Goal: Ask a question

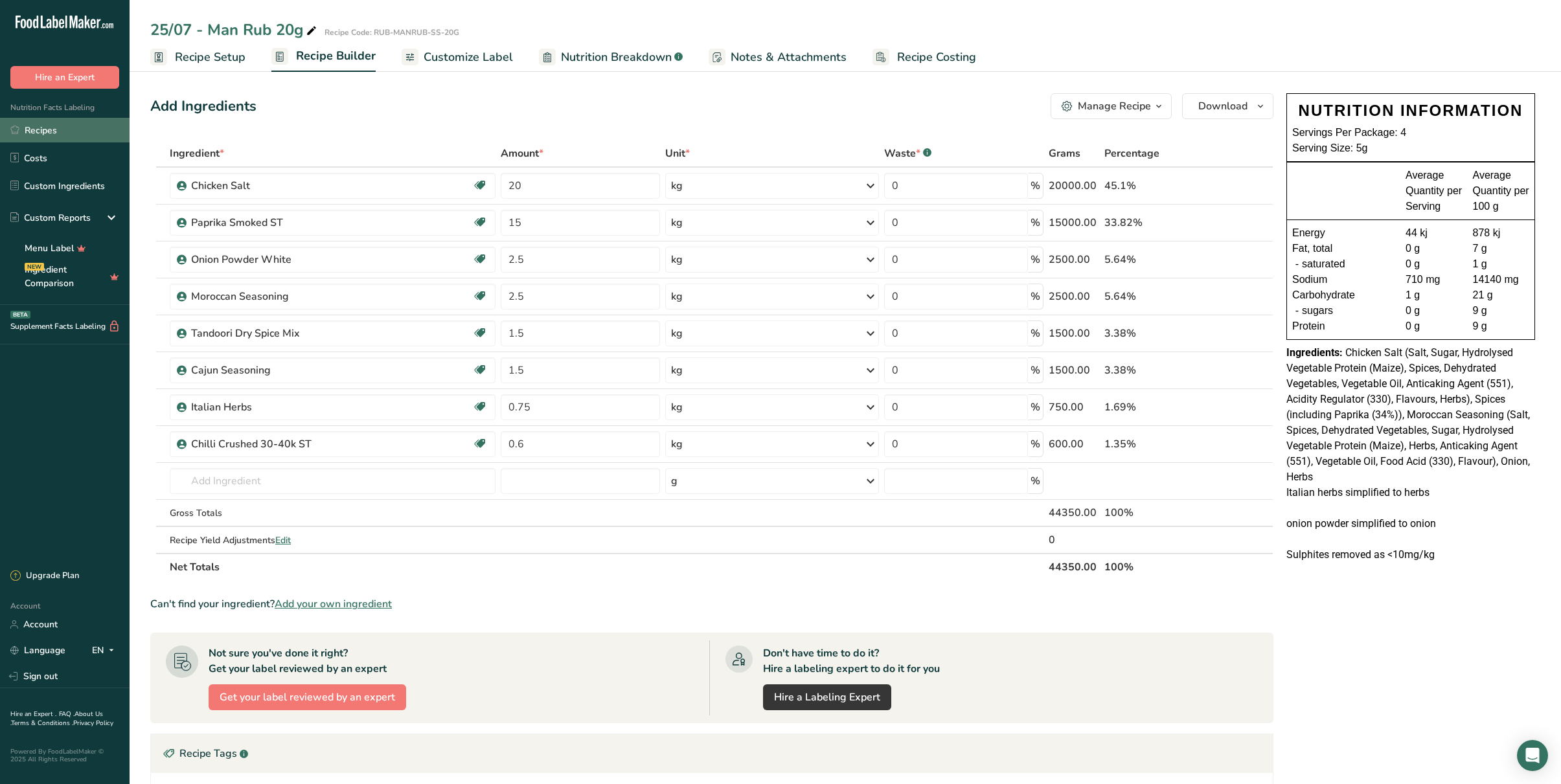
click at [50, 133] on link "Recipes" at bounding box center [64, 130] width 130 height 24
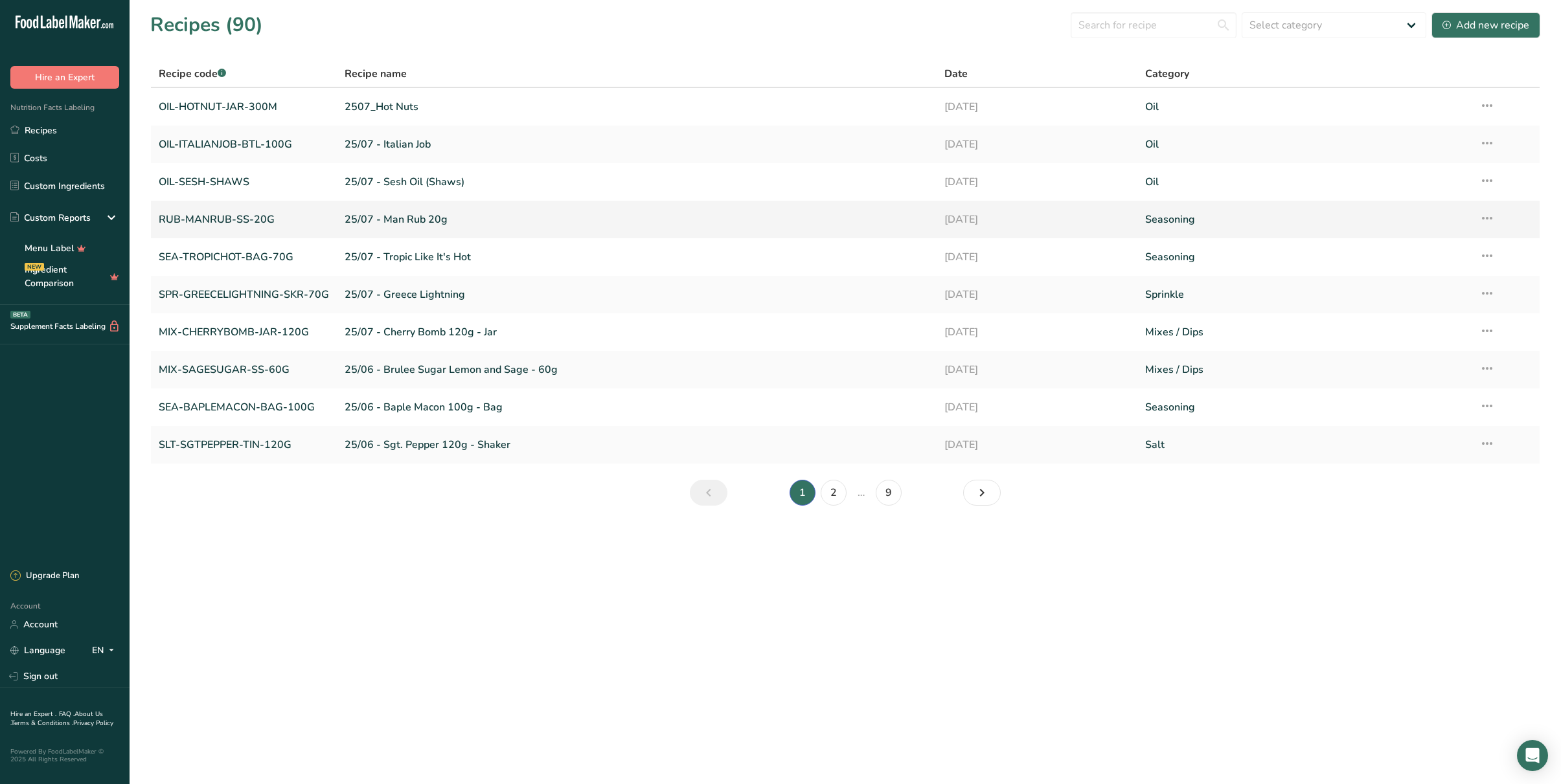
click at [309, 228] on link "RUB-MANRUB-SS-20G" at bounding box center [243, 219] width 170 height 27
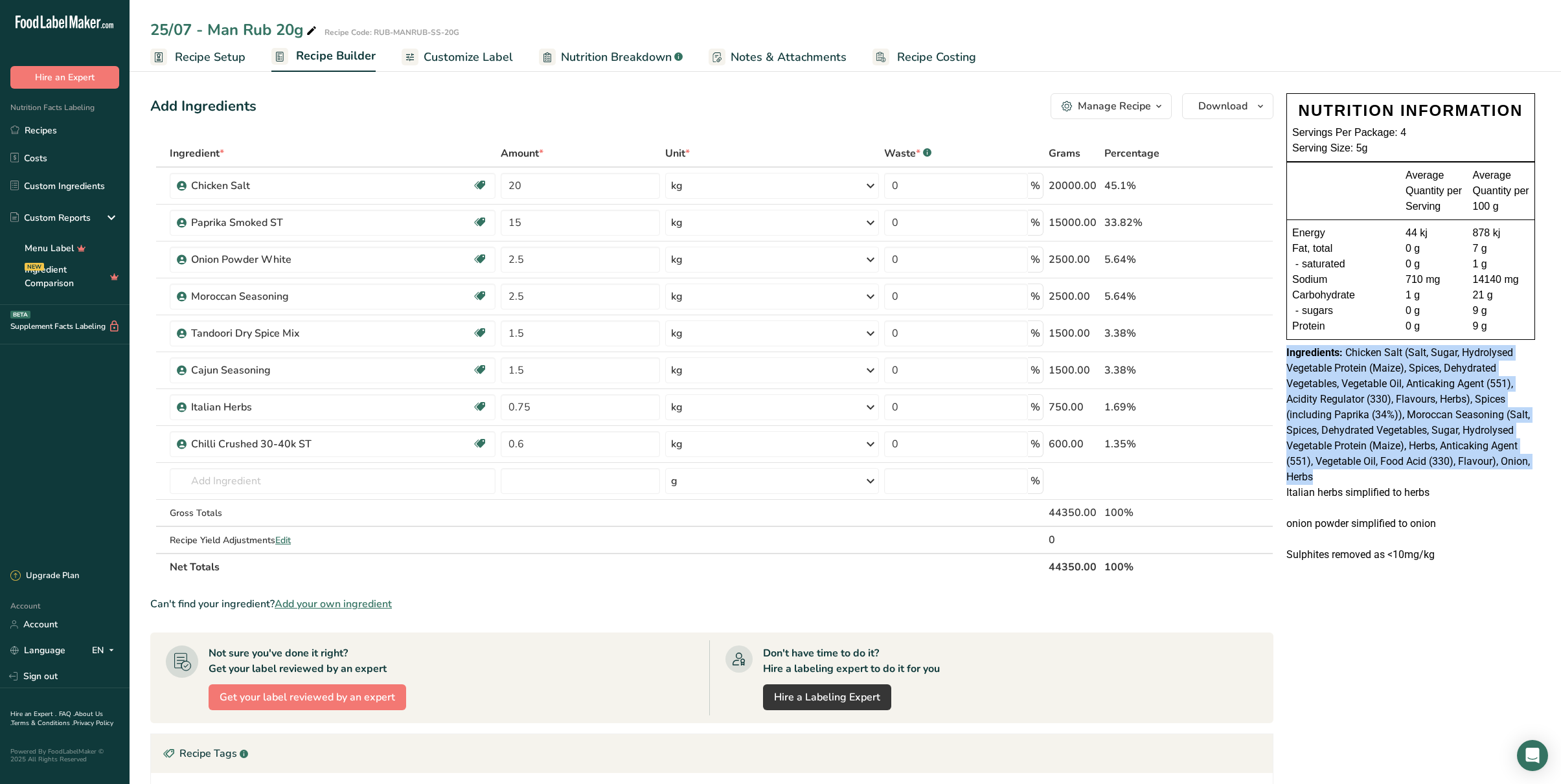
drag, startPoint x: 1364, startPoint y: 481, endPoint x: 1287, endPoint y: 355, distance: 147.7
click at [1104, 355] on div "Ingredients: Chicken Salt (Salt, Sugar, Hydrolysed Vegetable Protein (Maize), S…" at bounding box center [1411, 415] width 249 height 140
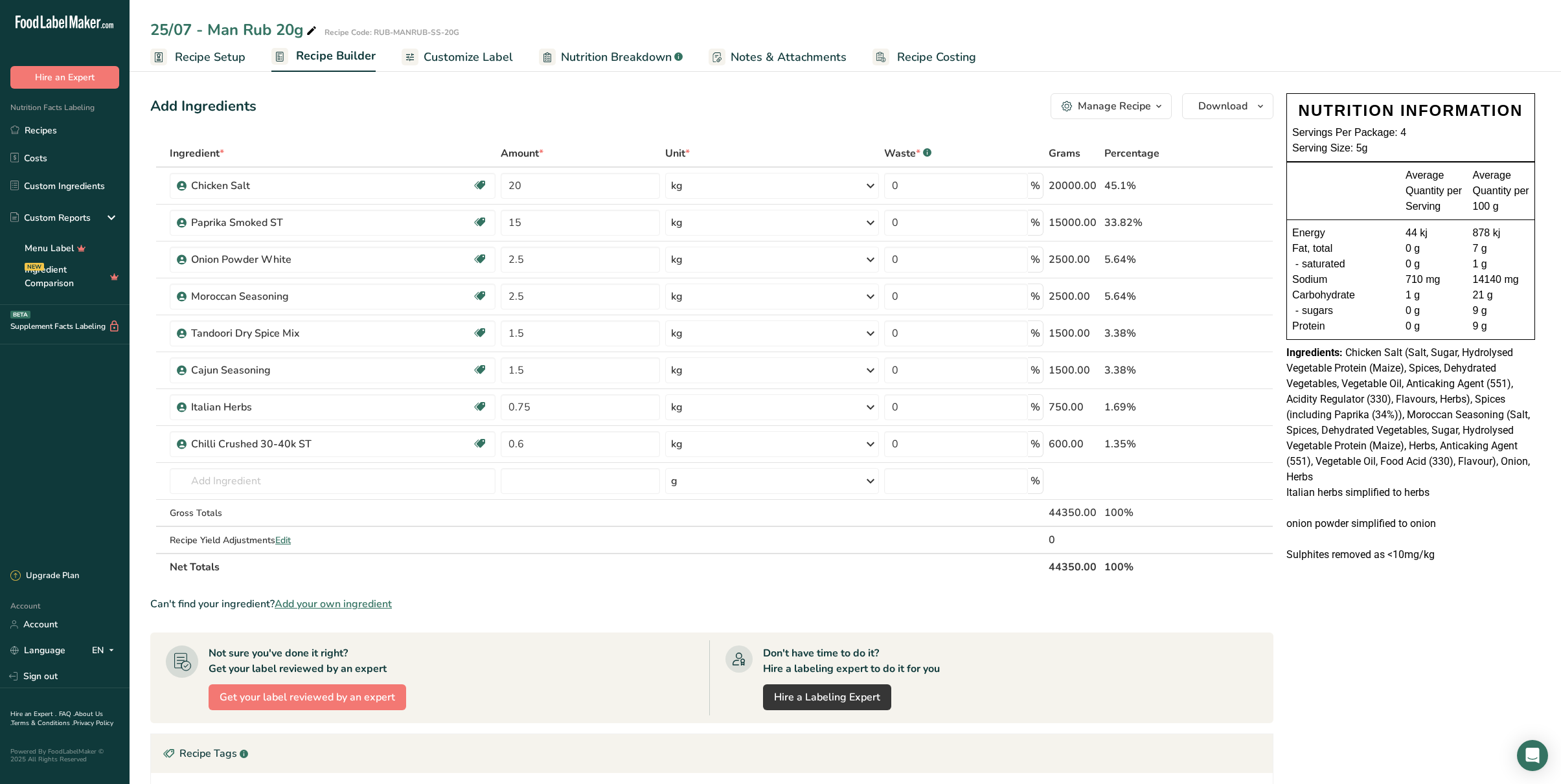
click at [1104, 476] on div "Ingredients: Chicken Salt (Salt, Sugar, Hydrolysed Vegetable Protein (Maize), S…" at bounding box center [1411, 415] width 249 height 140
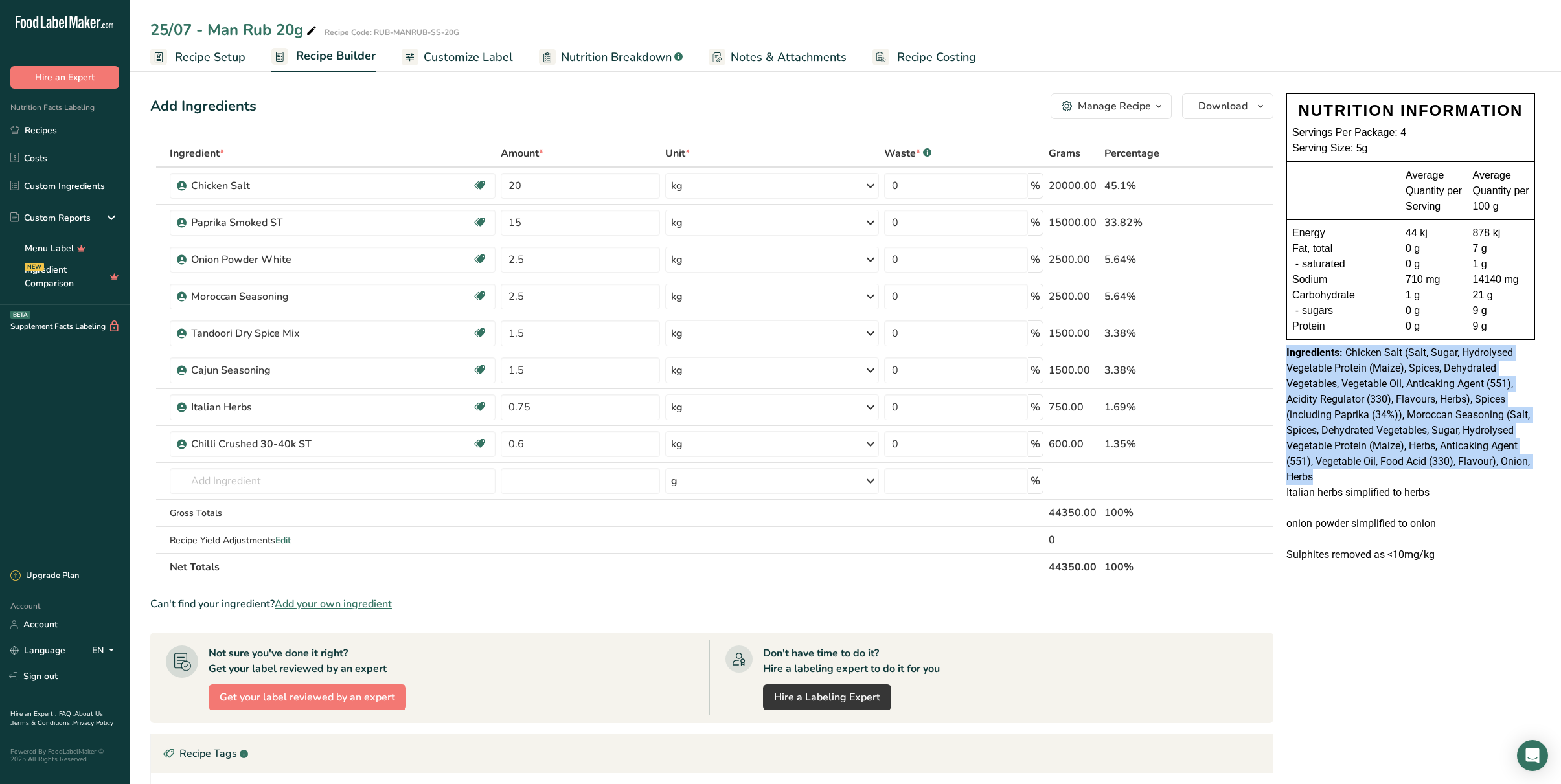
drag, startPoint x: 1322, startPoint y: 466, endPoint x: 1284, endPoint y: 358, distance: 114.5
click at [1104, 358] on div "NUTRITION INFORMATION Servings Per Package: 4 Serving Size: 5g Average Quantity…" at bounding box center [1411, 328] width 259 height 479
click at [1104, 404] on span "Chicken Salt (Salt, Sugar, Hydrolysed Vegetable Protein (Maize), Spices, Dehydr…" at bounding box center [1408, 415] width 243 height 137
drag, startPoint x: 1337, startPoint y: 481, endPoint x: 1287, endPoint y: 351, distance: 139.3
click at [1104, 351] on div "Ingredients: Chicken Salt (Salt, Sugar, Hydrolysed Vegetable Protein (Maize), S…" at bounding box center [1411, 415] width 249 height 140
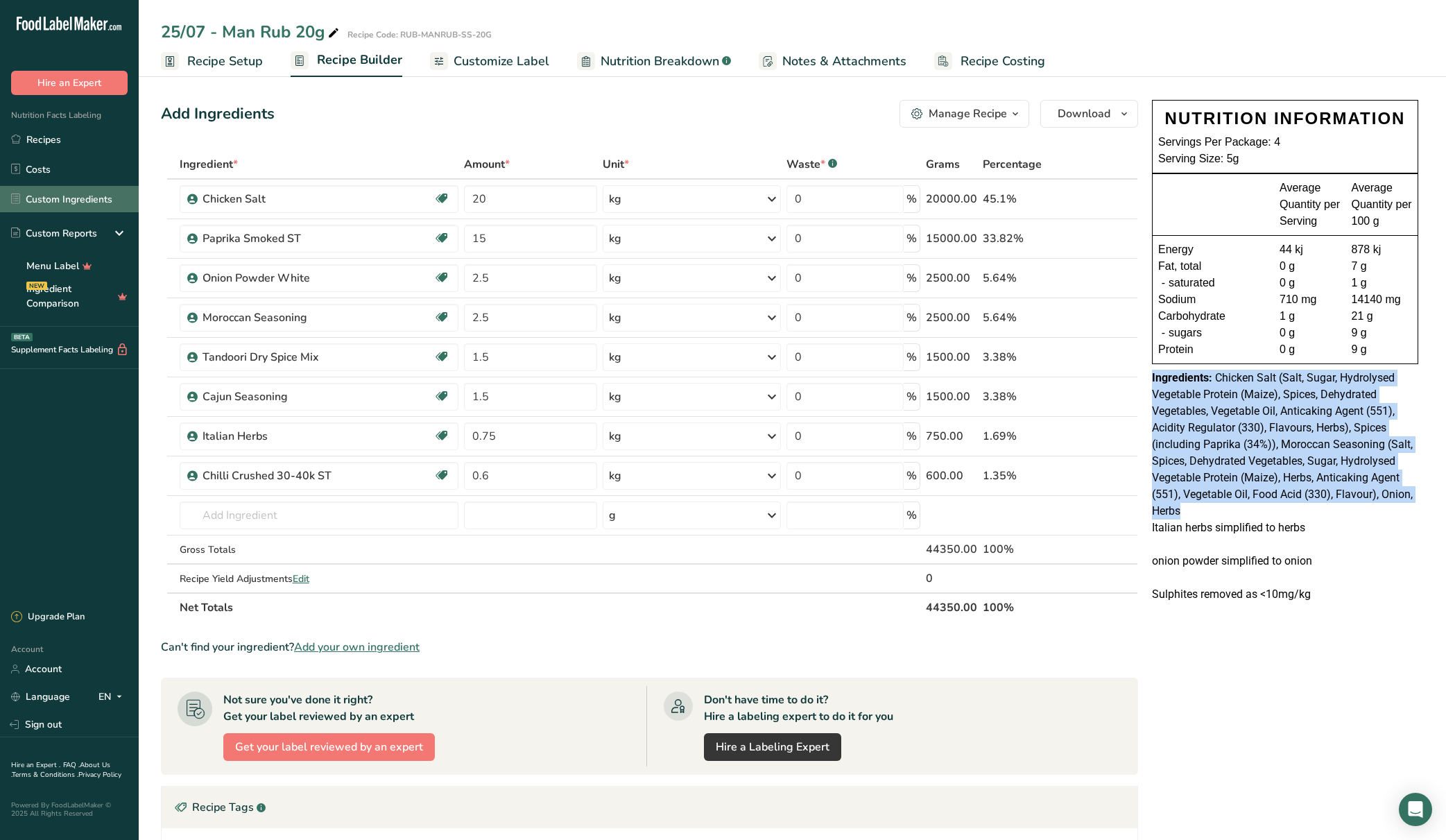
click at [99, 202] on link "Custom Ingredients" at bounding box center [69, 199] width 139 height 26
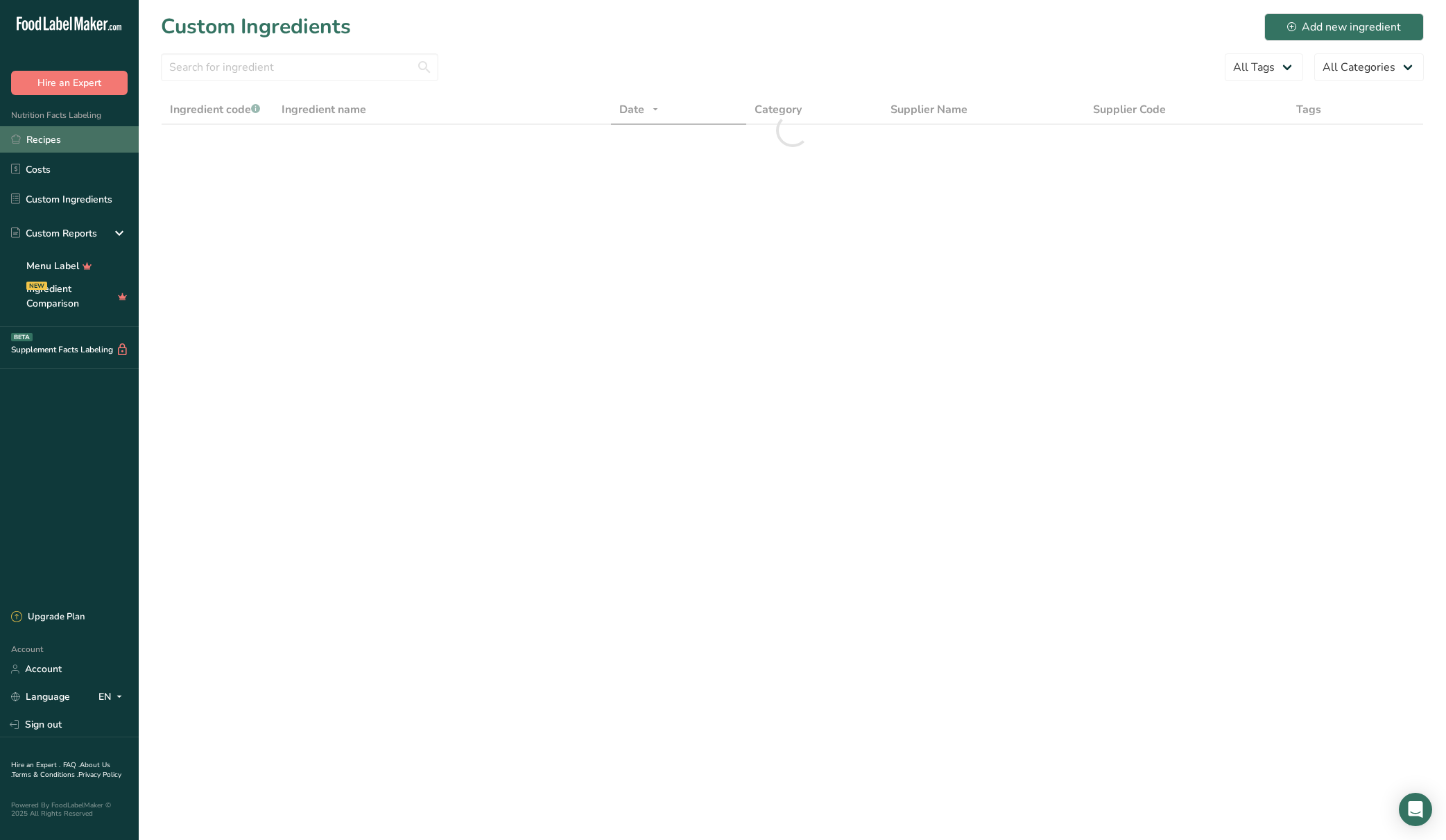
click at [85, 147] on link "Recipes" at bounding box center [69, 139] width 139 height 26
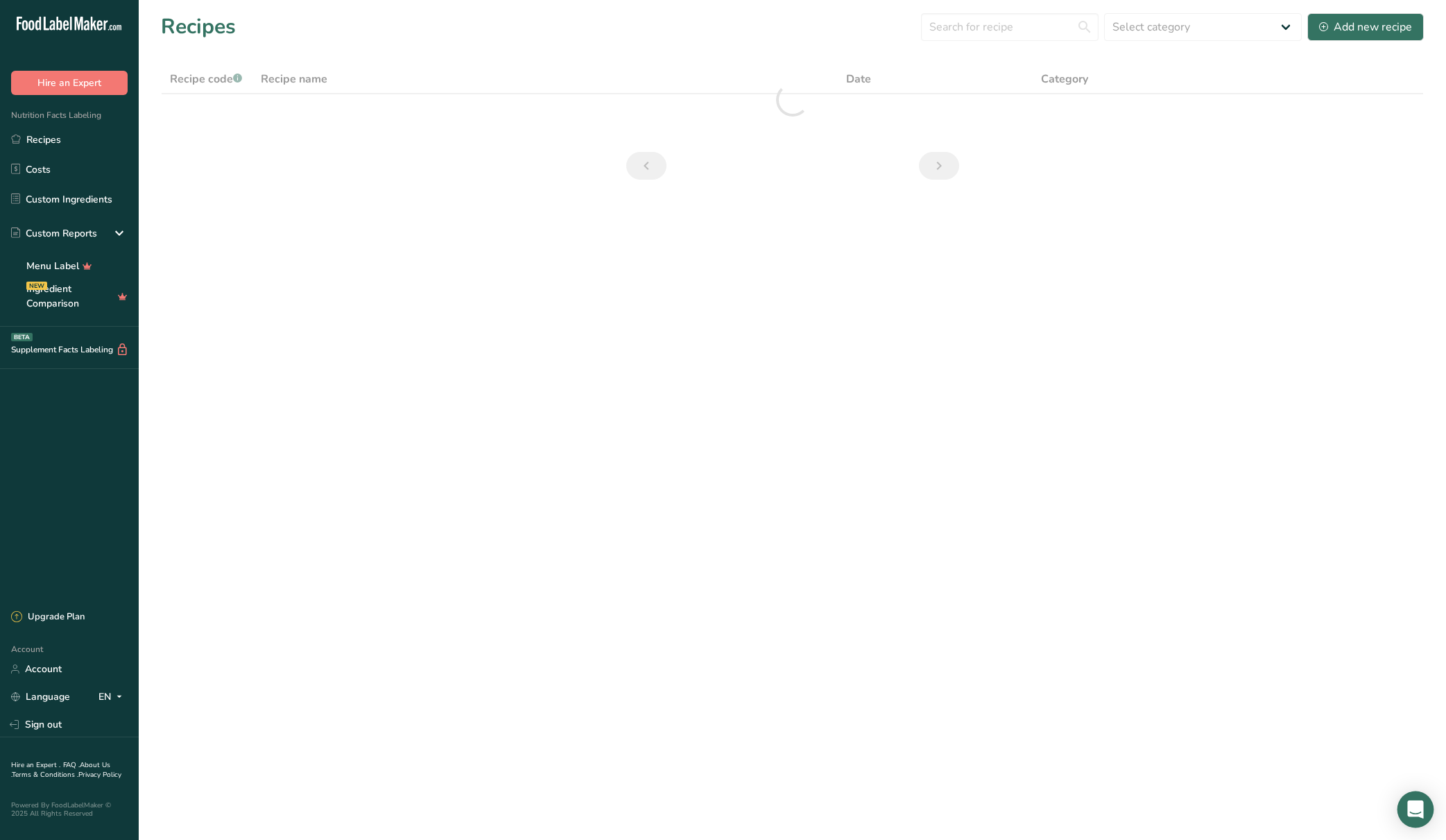
click at [1182, 812] on icon "Open Intercom Messenger" at bounding box center [1416, 810] width 18 height 18
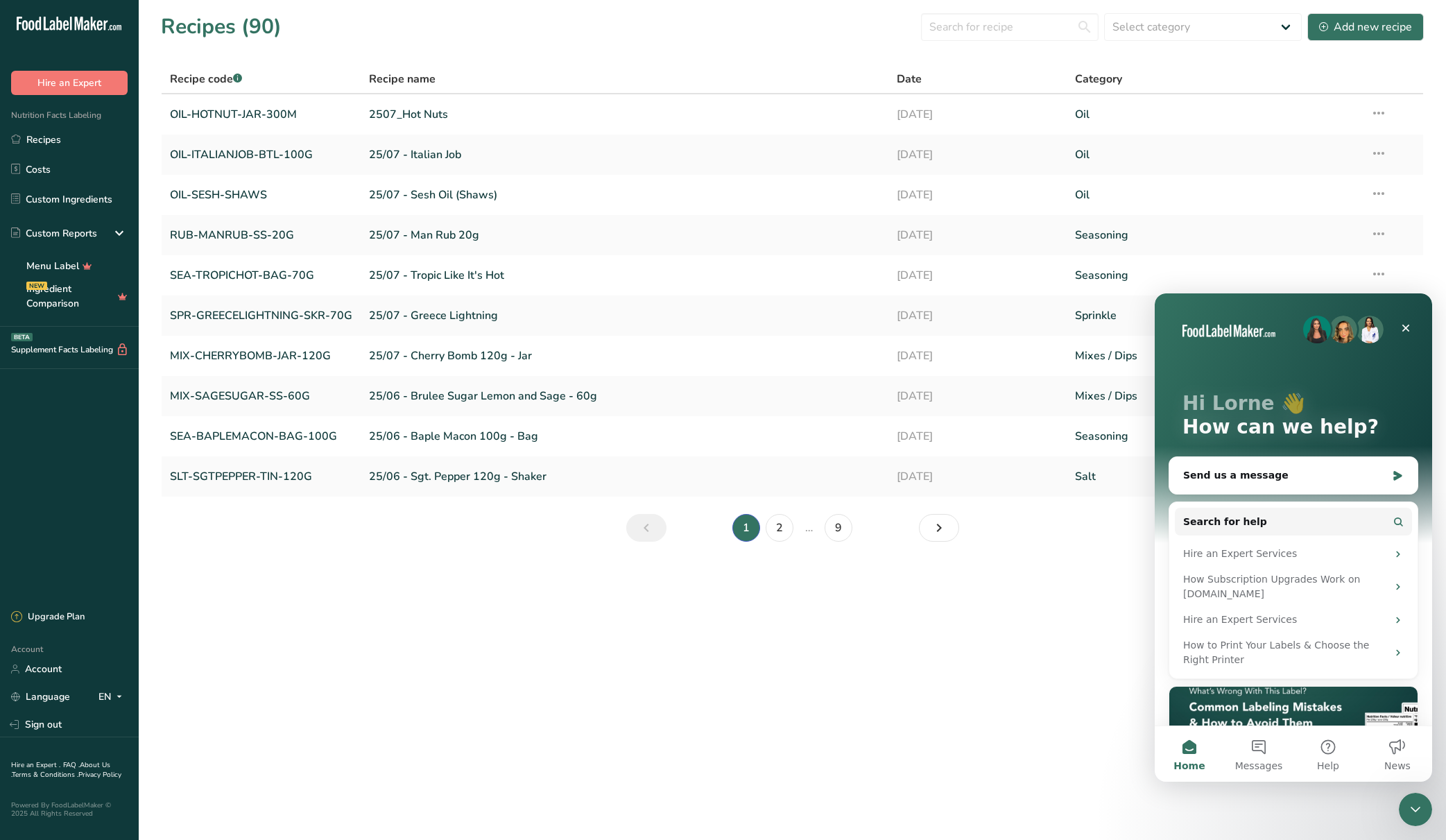
scroll to position [143, 0]
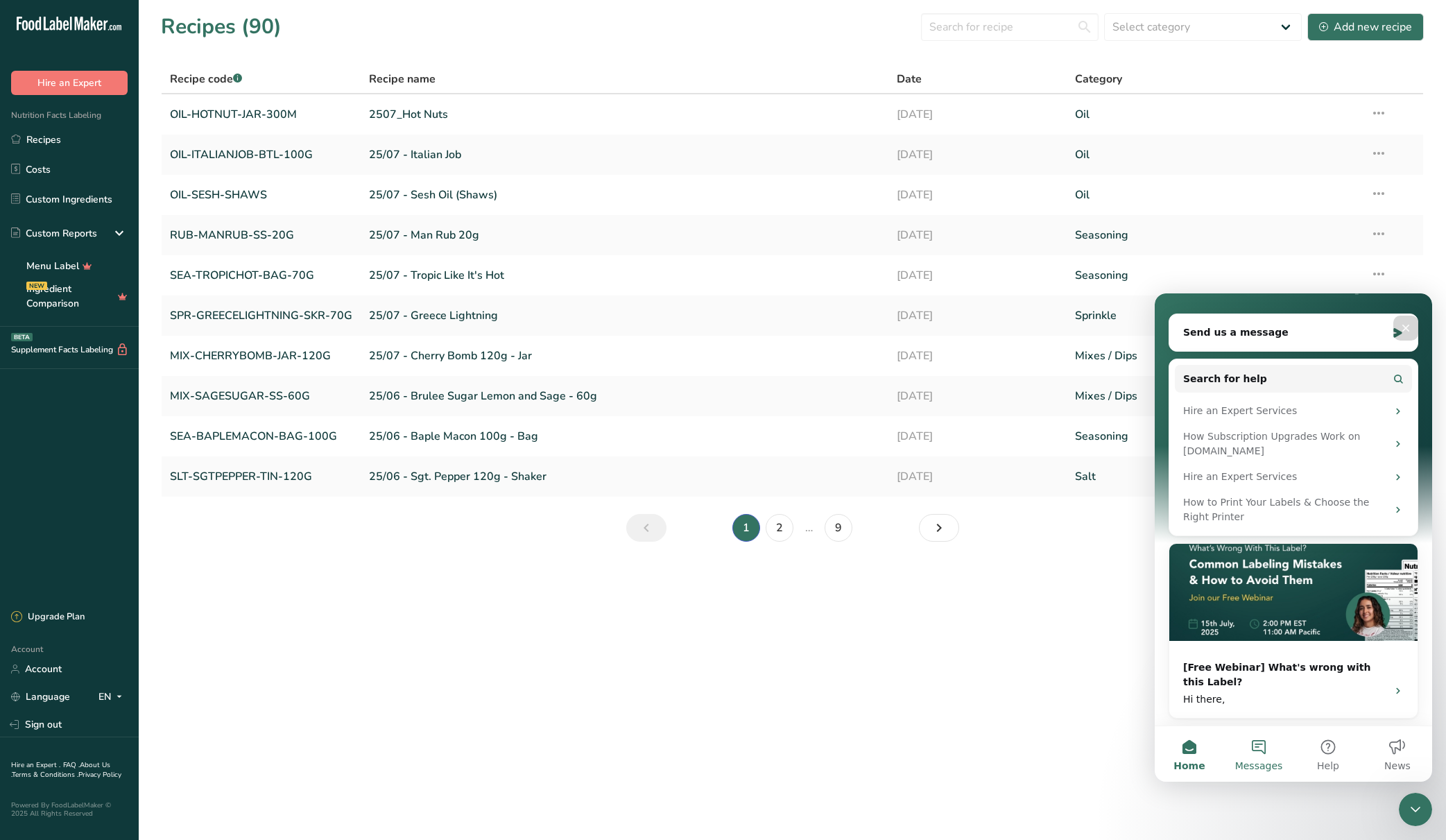
click at [1182, 756] on button "Messages" at bounding box center [1259, 754] width 69 height 56
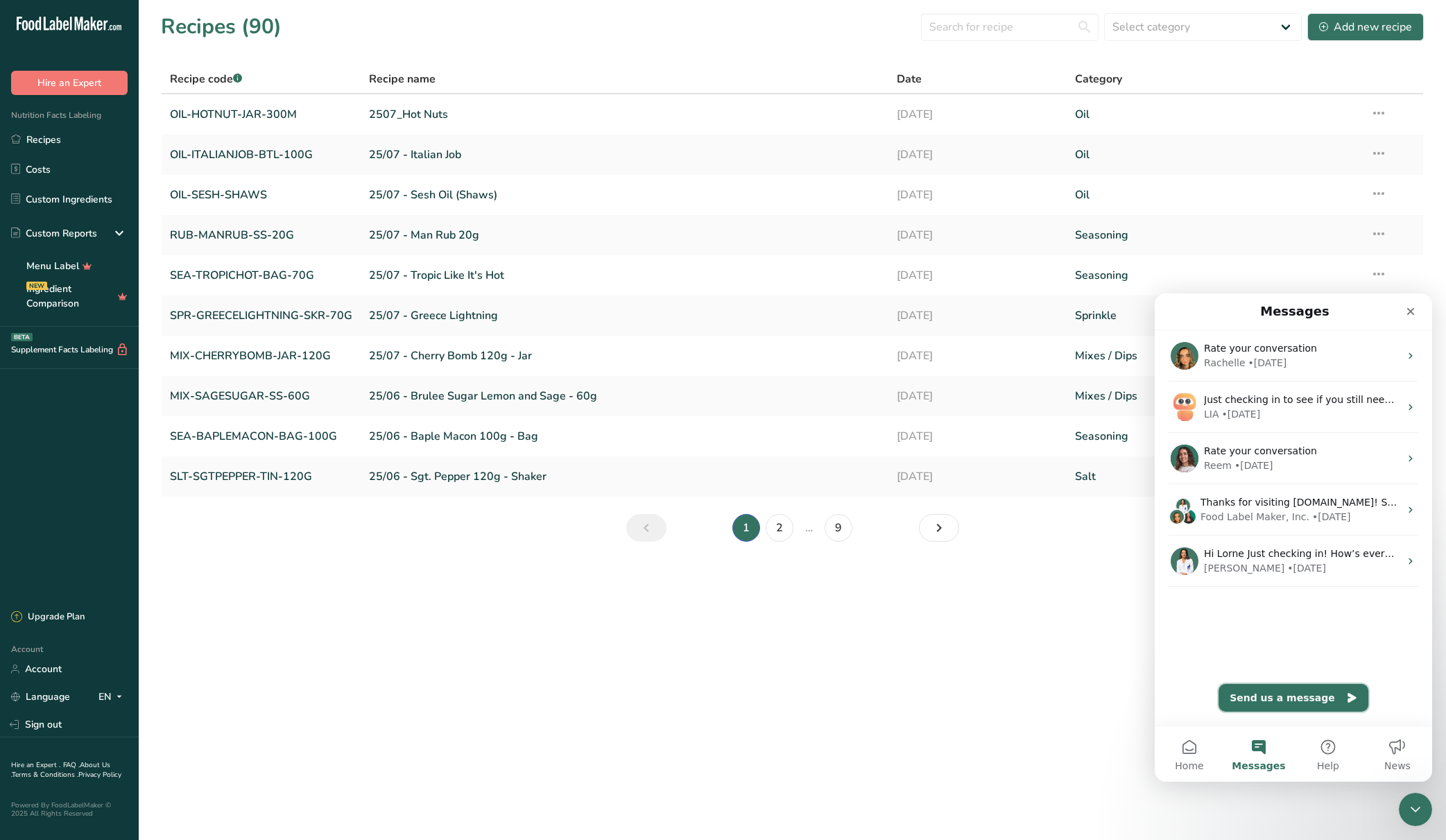
click at [1182, 696] on button "Send us a message" at bounding box center [1294, 698] width 150 height 27
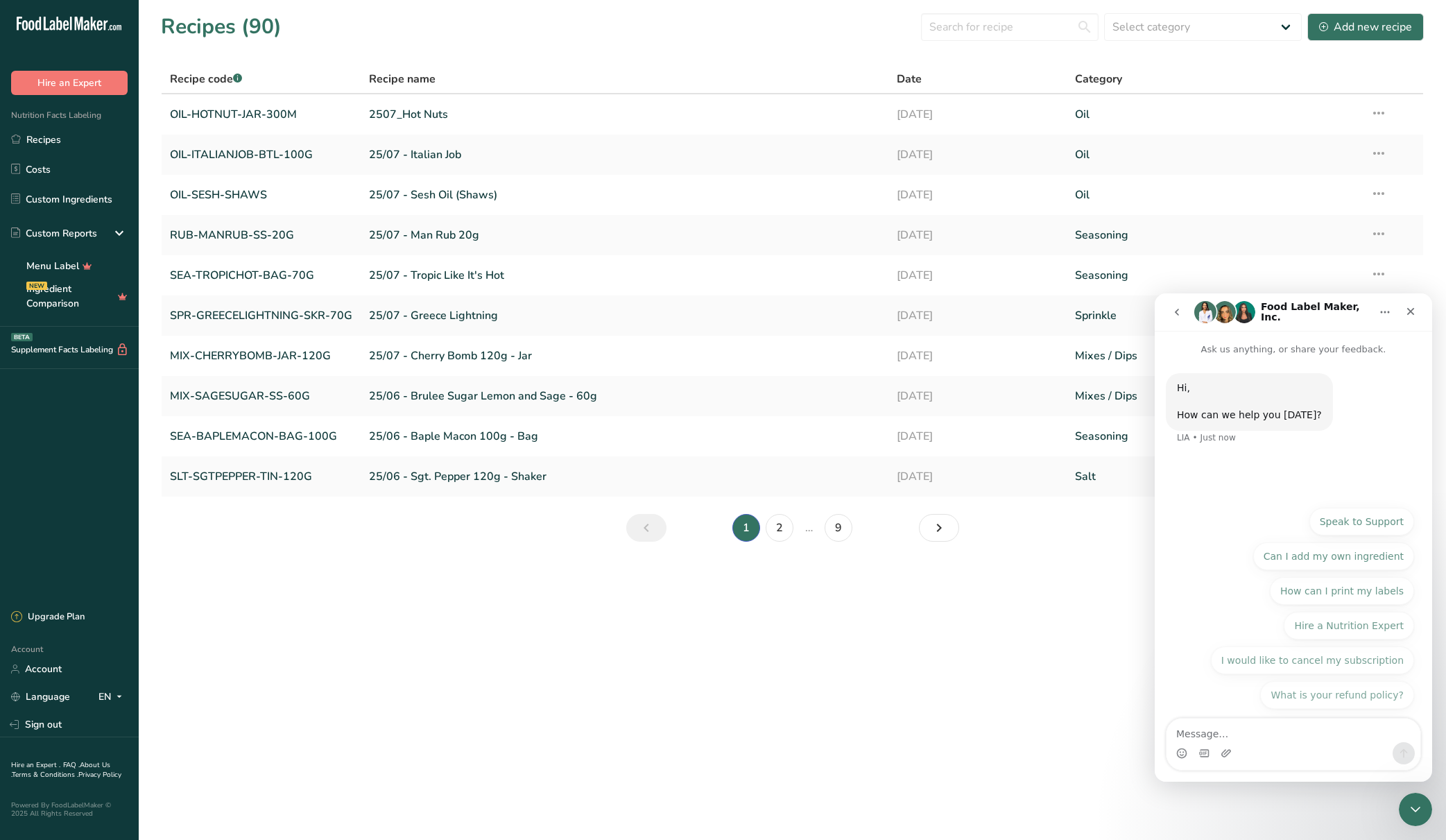
click at [1182, 740] on textarea "Message…" at bounding box center [1294, 730] width 254 height 23
type textarea "Hi there"
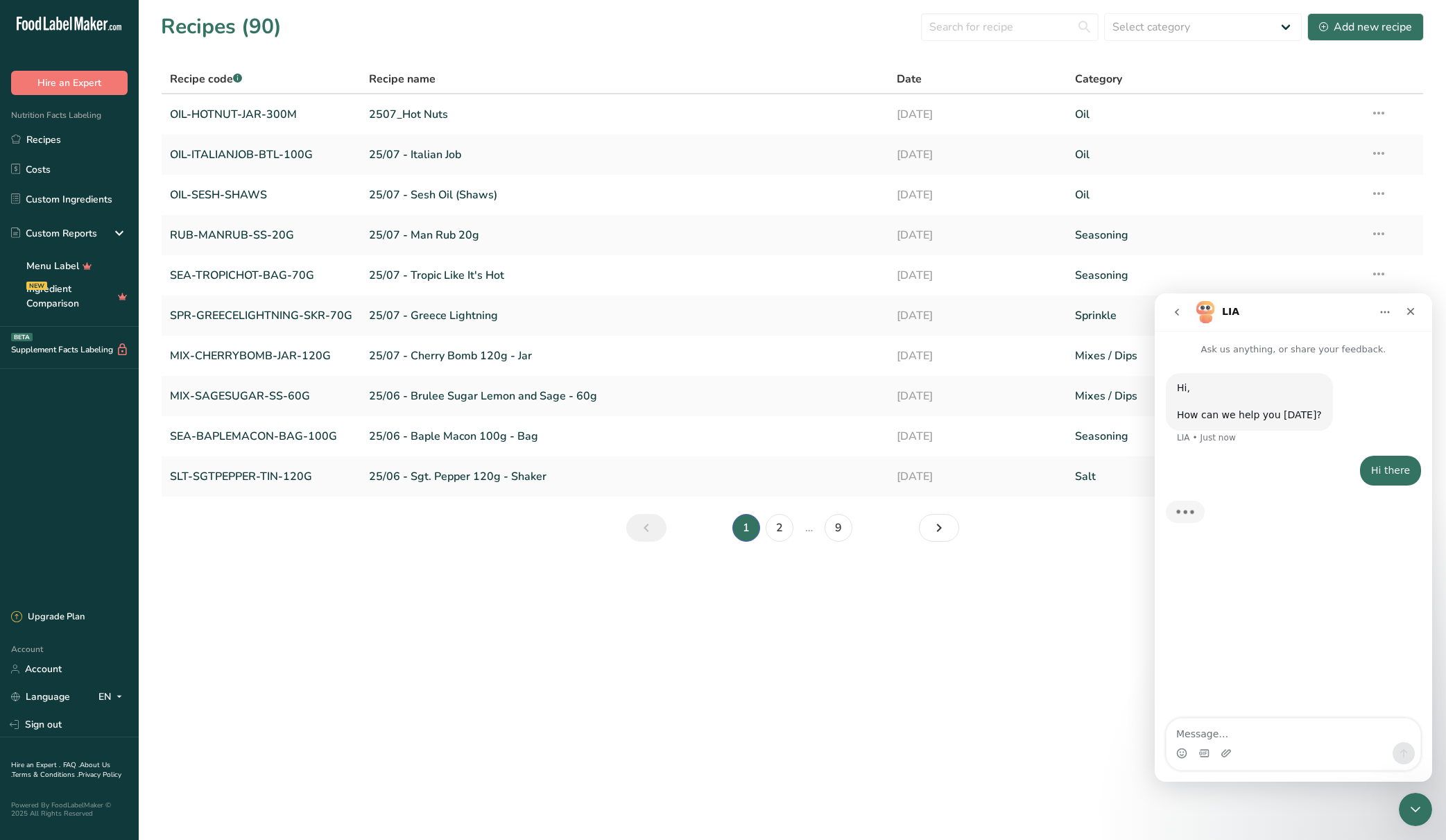
type textarea "C"
type textarea "A"
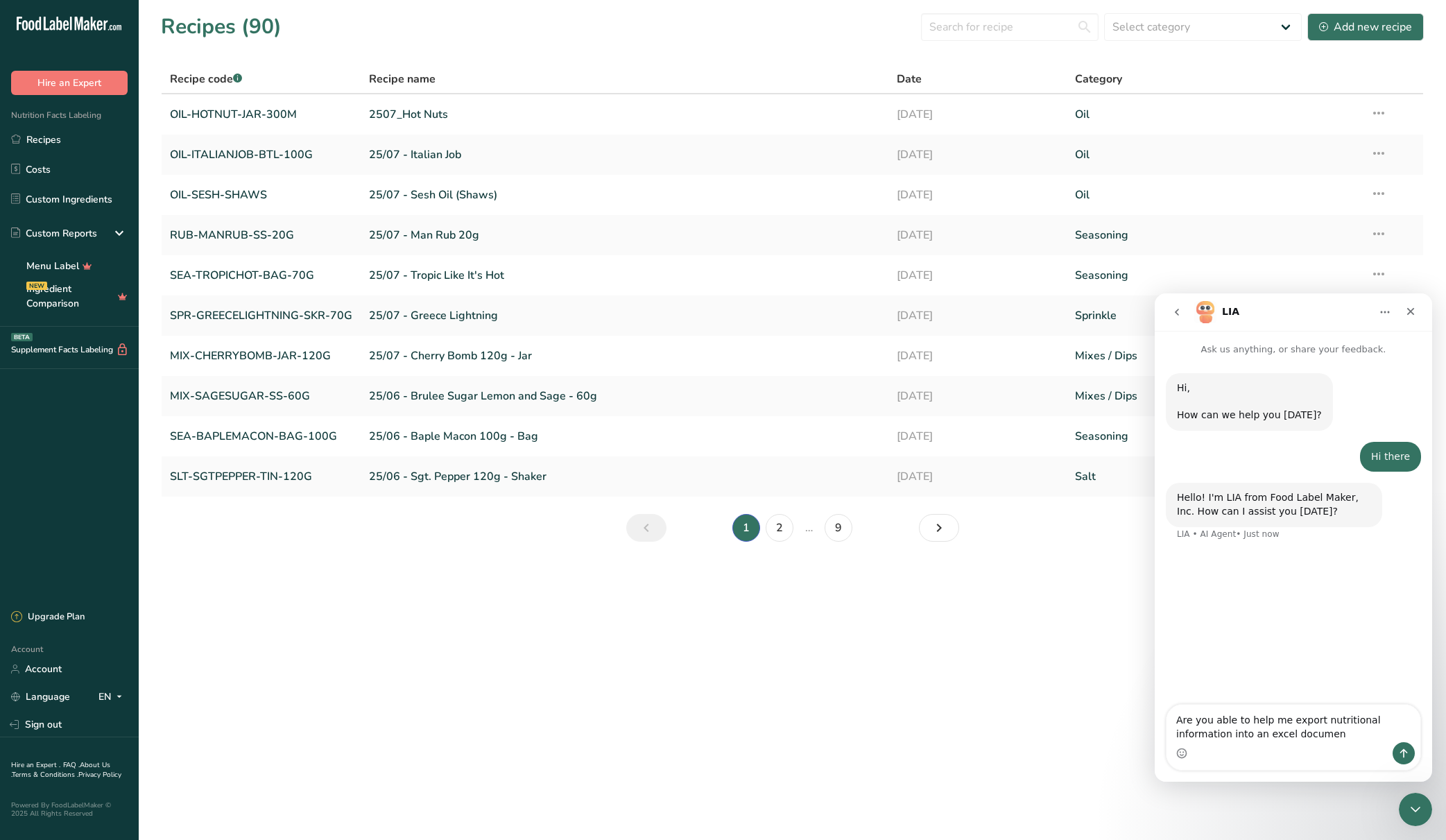
type textarea "Are you able to help me export nutritional information into an excel document"
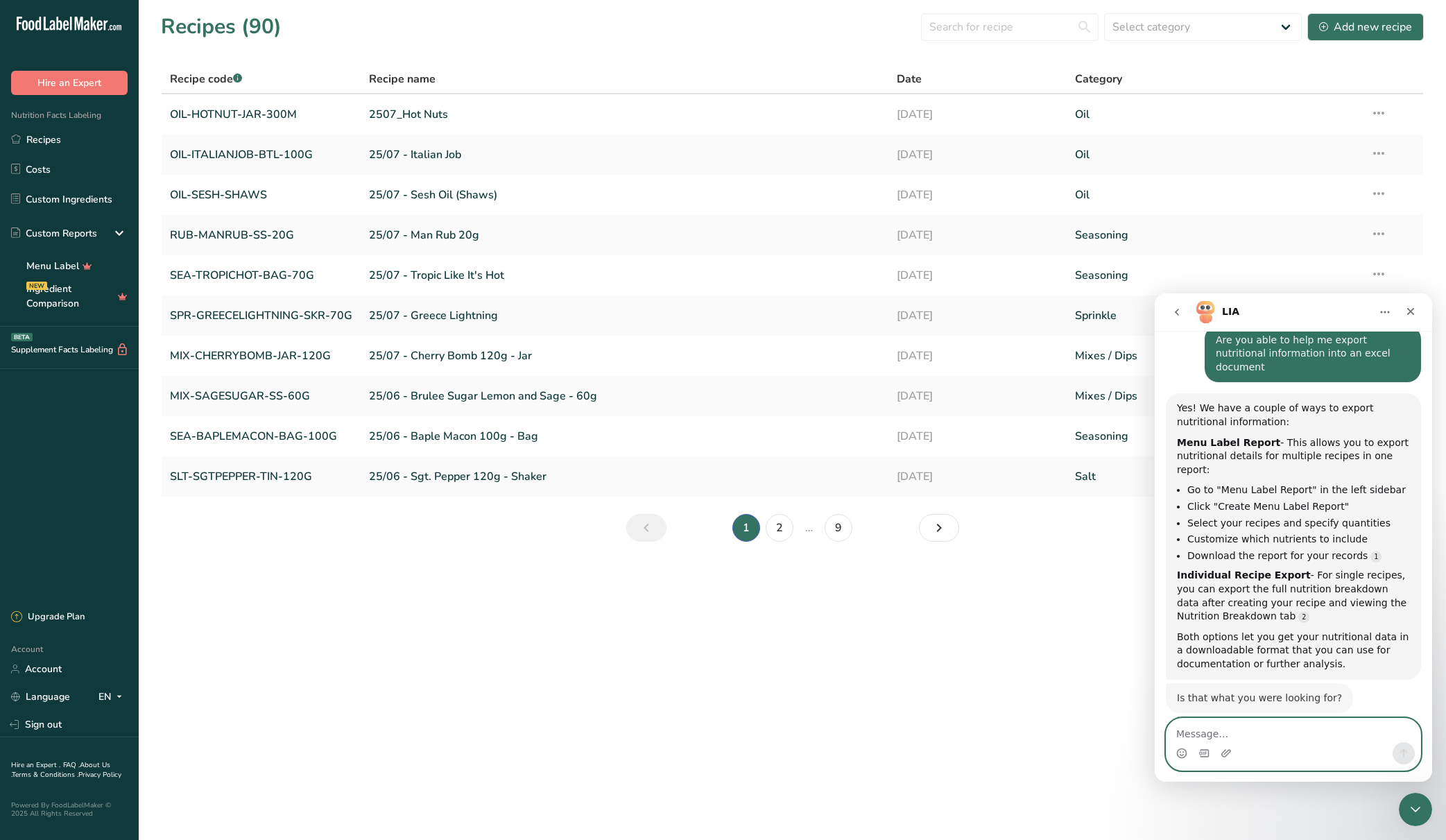
scroll to position [221, 0]
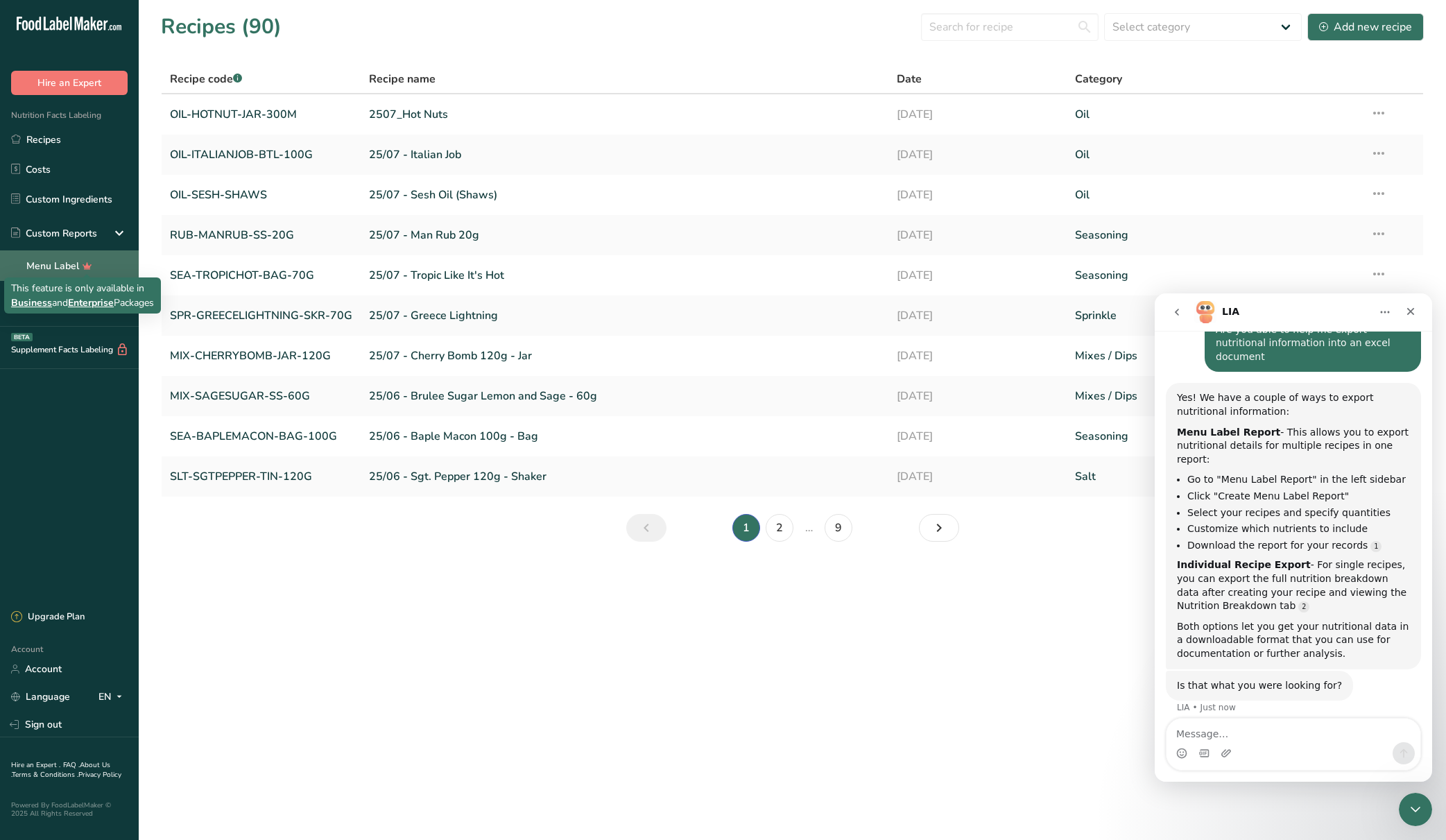
click at [93, 269] on icon at bounding box center [87, 266] width 20 height 15
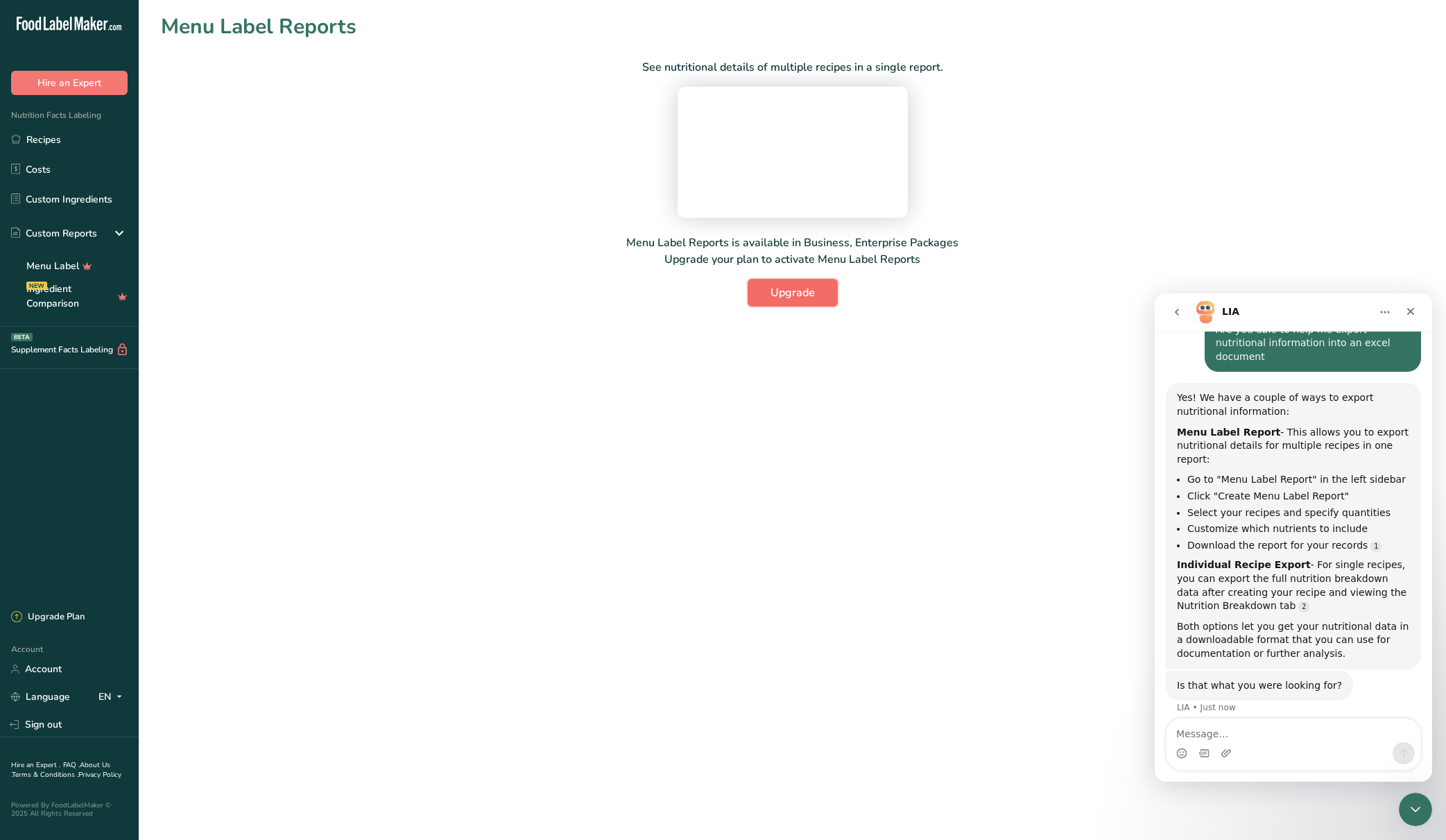
click at [815, 307] on button "Upgrade" at bounding box center [793, 292] width 90 height 27
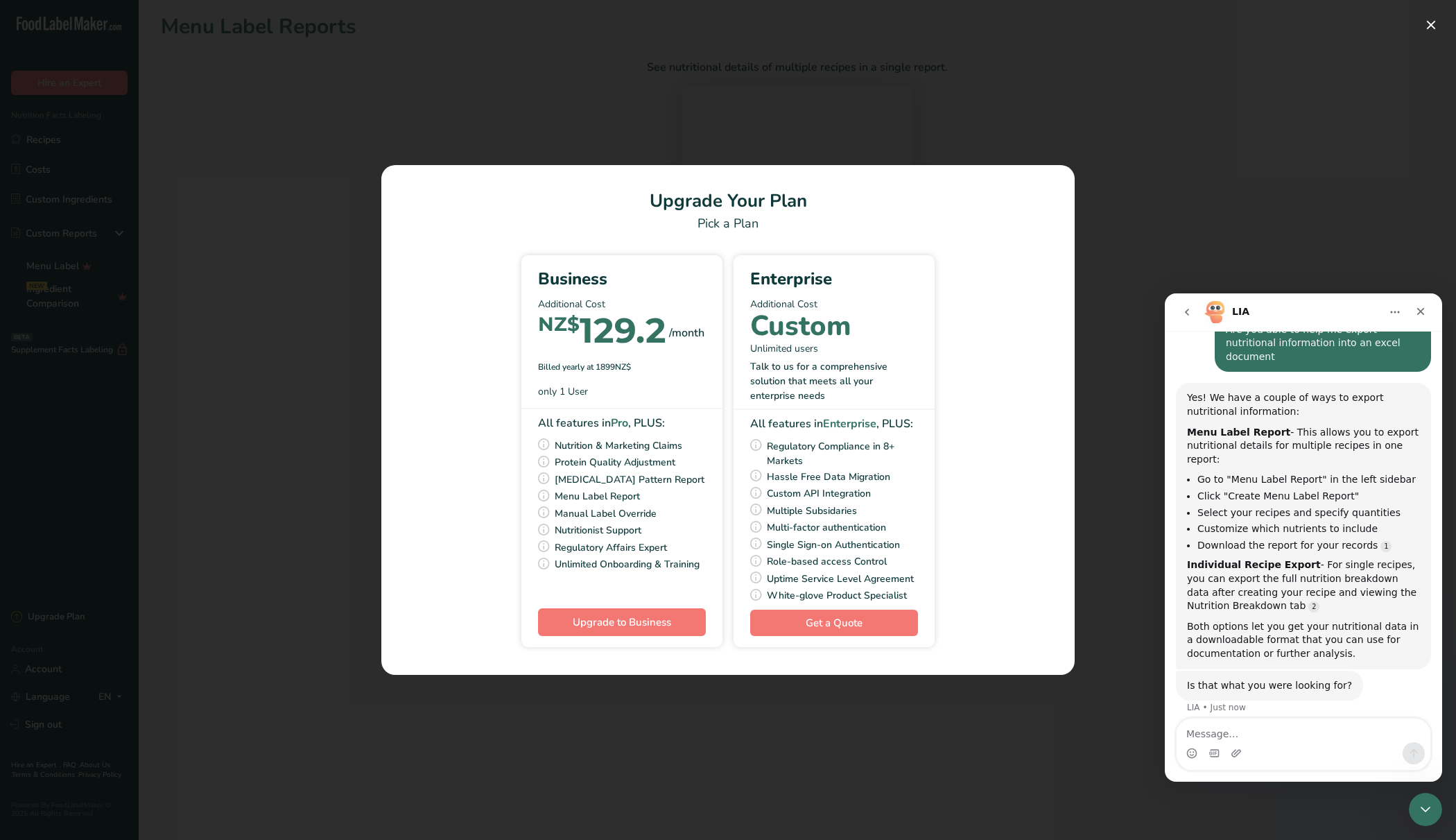
click at [1181, 247] on div "Pick Your Pricing Plan Modal" at bounding box center [728, 420] width 1456 height 840
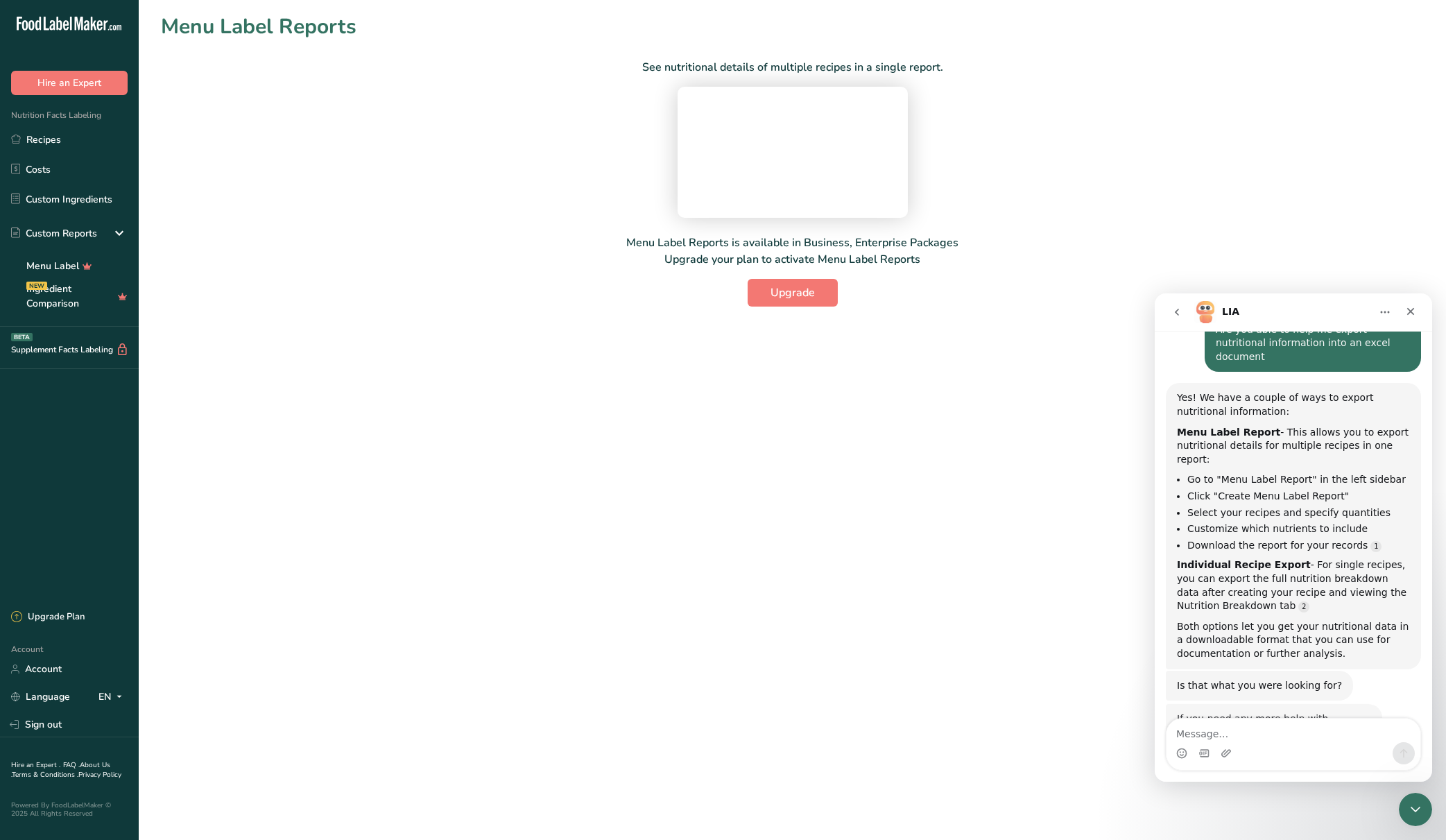
scroll to position [253, 0]
